Goal: Transaction & Acquisition: Purchase product/service

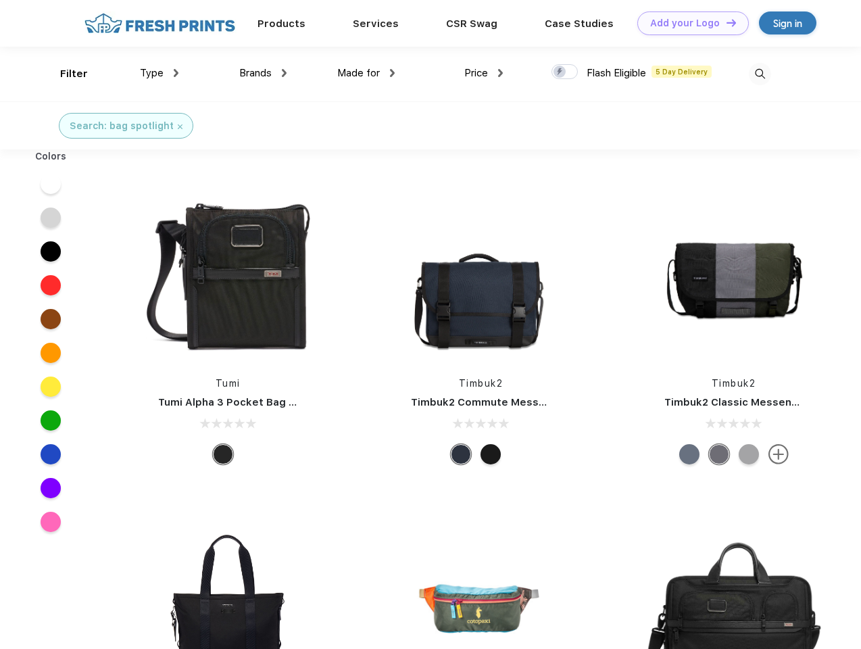
click at [688, 23] on link "Add your Logo Design Tool" at bounding box center [692, 23] width 111 height 24
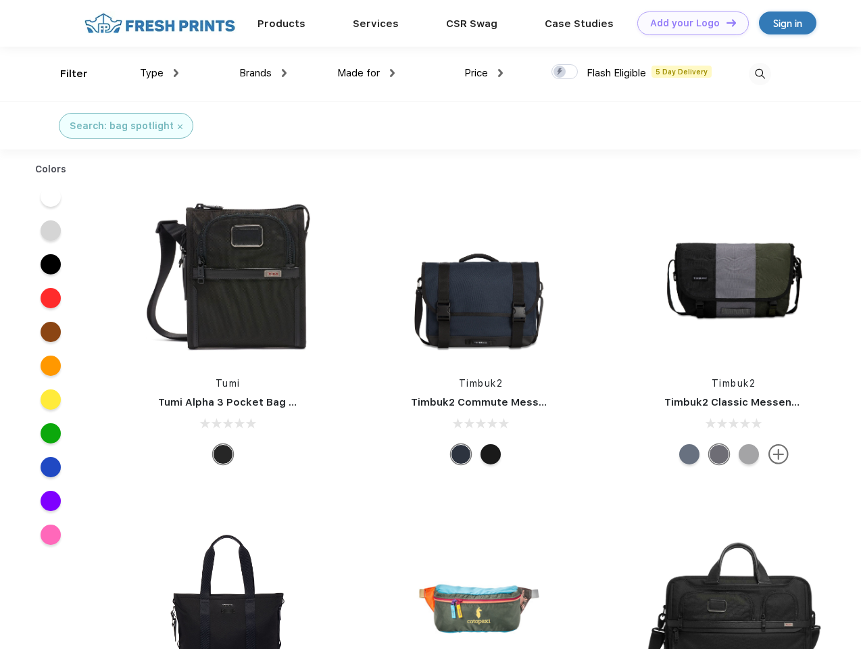
click at [0, 0] on div "Design Tool" at bounding box center [0, 0] width 0 height 0
click at [725, 22] on link "Add your Logo Design Tool" at bounding box center [692, 23] width 111 height 24
click at [65, 74] on div "Filter" at bounding box center [74, 74] width 28 height 16
click at [159, 73] on span "Type" at bounding box center [152, 73] width 24 height 12
click at [263, 73] on span "Brands" at bounding box center [255, 73] width 32 height 12
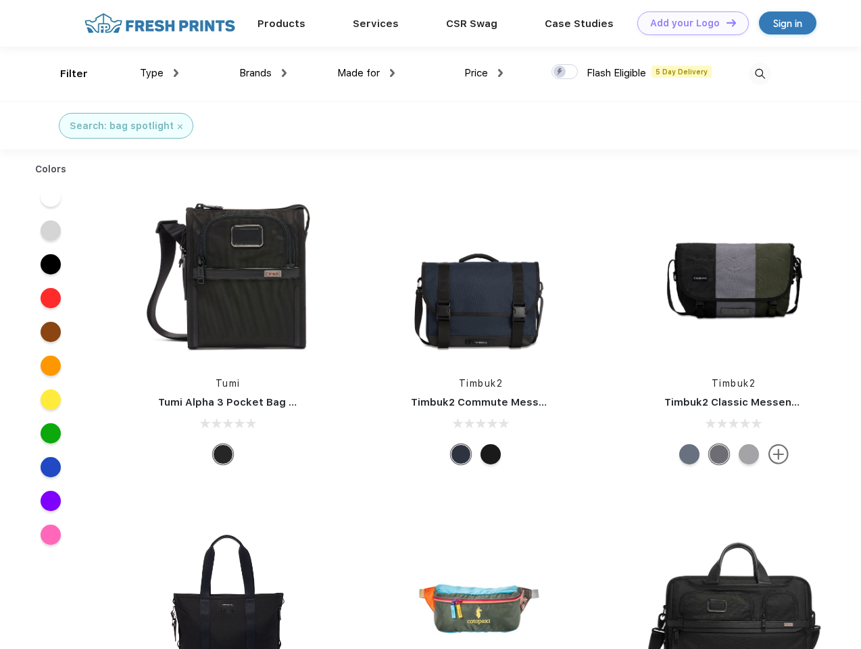
click at [366, 73] on span "Made for" at bounding box center [358, 73] width 43 height 12
click at [484, 73] on span "Price" at bounding box center [476, 73] width 24 height 12
click at [565, 72] on div at bounding box center [564, 71] width 26 height 15
click at [560, 72] on input "checkbox" at bounding box center [555, 68] width 9 height 9
click at [759, 74] on img at bounding box center [760, 74] width 22 height 22
